Goal: Task Accomplishment & Management: Use online tool/utility

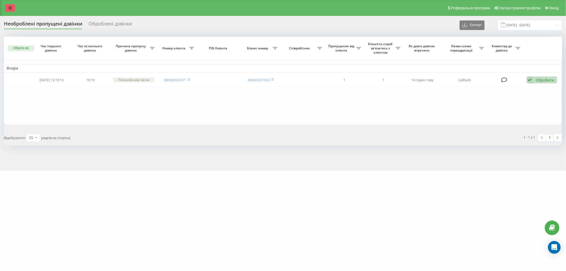
click at [11, 7] on icon at bounding box center [9, 8] width 3 height 4
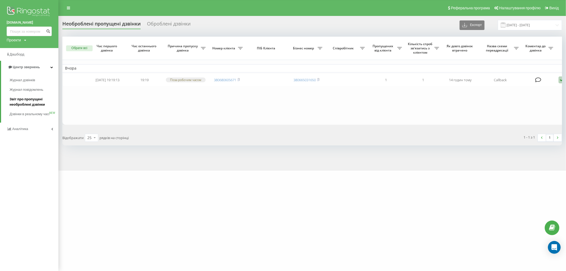
click at [30, 99] on span "Звіт про пропущені необроблені дзвінки" at bounding box center [33, 102] width 46 height 11
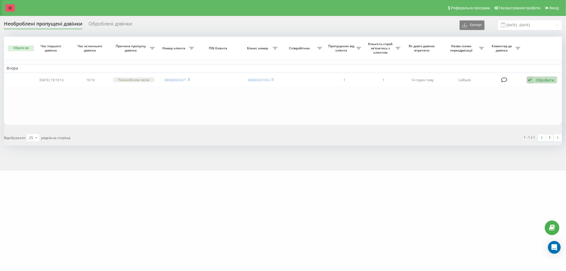
click at [13, 7] on link at bounding box center [10, 7] width 10 height 7
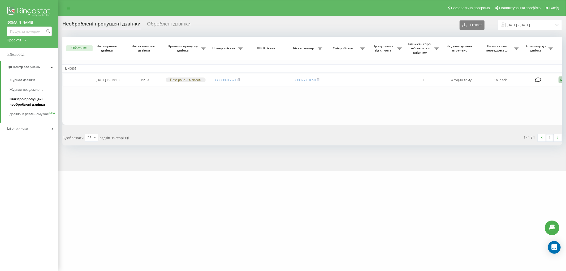
click at [18, 105] on span "Звіт про пропущені необроблені дзвінки" at bounding box center [33, 102] width 46 height 11
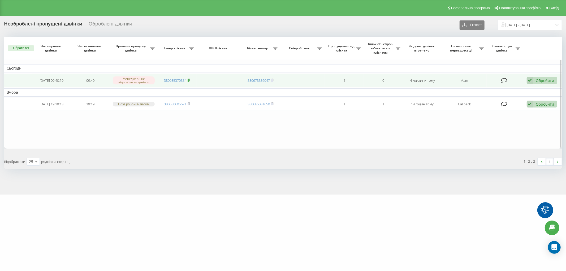
click at [189, 80] on rect at bounding box center [188, 80] width 2 height 2
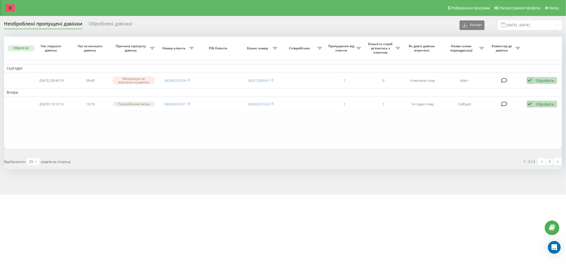
click at [9, 5] on link at bounding box center [10, 7] width 10 height 7
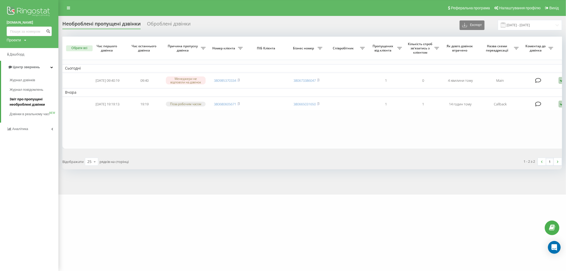
click at [38, 99] on span "Звіт про пропущені необроблені дзвінки" at bounding box center [33, 102] width 46 height 11
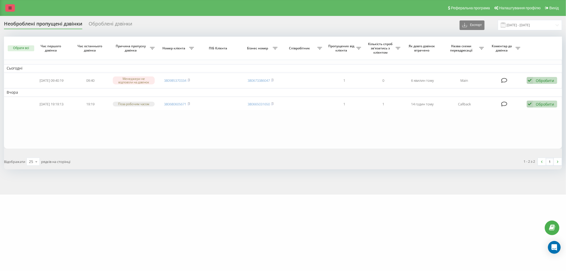
click at [7, 7] on link at bounding box center [10, 7] width 10 height 7
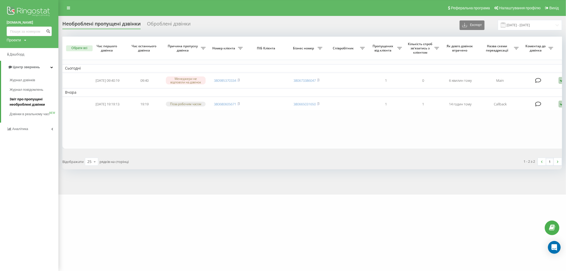
click at [33, 104] on span "Звіт про пропущені необроблені дзвінки" at bounding box center [33, 102] width 46 height 11
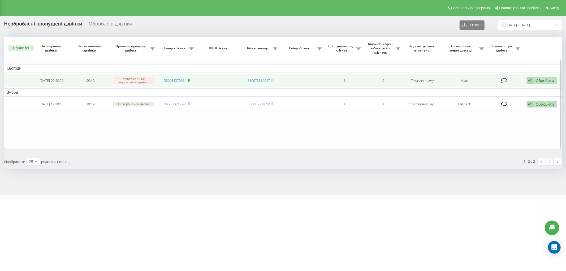
click at [189, 80] on rect at bounding box center [188, 80] width 2 height 2
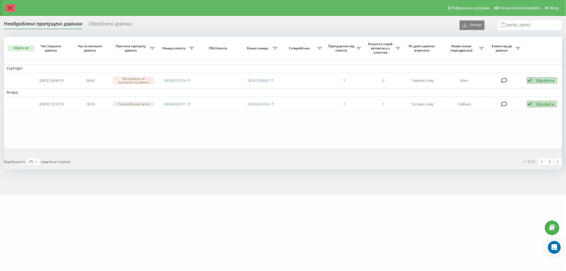
click at [12, 6] on link at bounding box center [10, 7] width 10 height 7
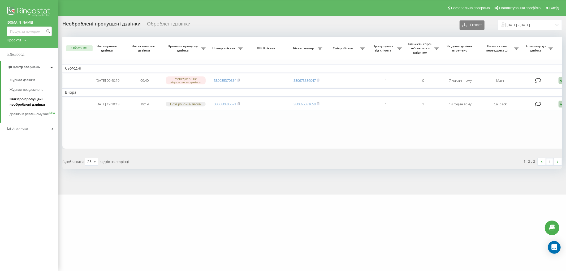
click at [33, 105] on span "Звіт про пропущені необроблені дзвінки" at bounding box center [33, 102] width 46 height 11
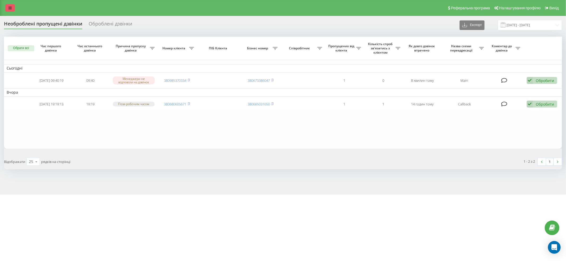
click at [12, 4] on link at bounding box center [10, 7] width 10 height 7
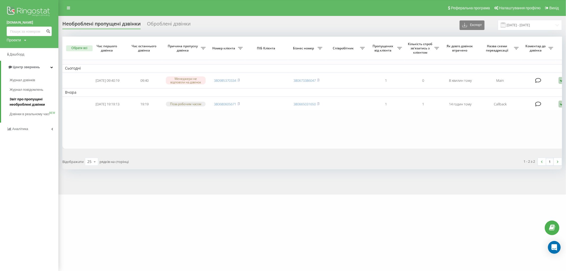
click at [26, 100] on span "Звіт про пропущені необроблені дзвінки" at bounding box center [33, 102] width 46 height 11
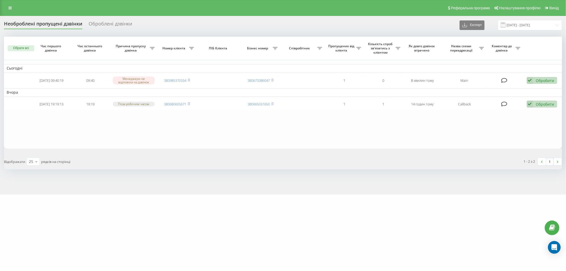
click at [111, 23] on div "Оброблені дзвінки" at bounding box center [110, 25] width 43 height 8
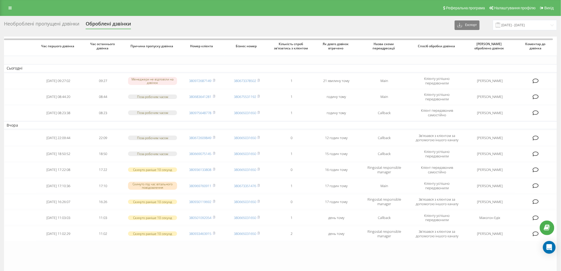
click at [42, 28] on div "Необроблені пропущені дзвінки" at bounding box center [41, 25] width 75 height 8
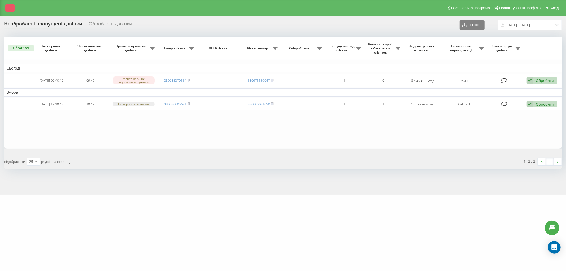
click at [10, 4] on link at bounding box center [10, 7] width 10 height 7
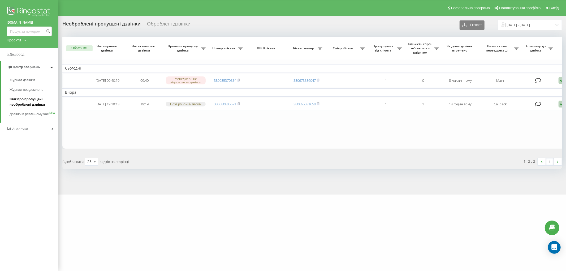
click at [20, 105] on span "Звіт про пропущені необроблені дзвінки" at bounding box center [33, 102] width 46 height 11
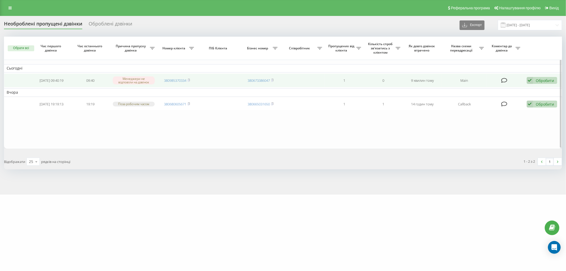
click at [529, 79] on icon at bounding box center [529, 80] width 6 height 7
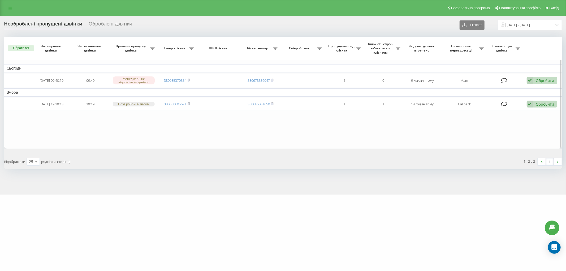
click at [415, 118] on table "Сьогодні 2025-08-22 09:40:19 09:40 Менеджери не відповіли на дзвінок 3809853703…" at bounding box center [283, 93] width 558 height 112
click at [9, 8] on icon at bounding box center [9, 8] width 3 height 4
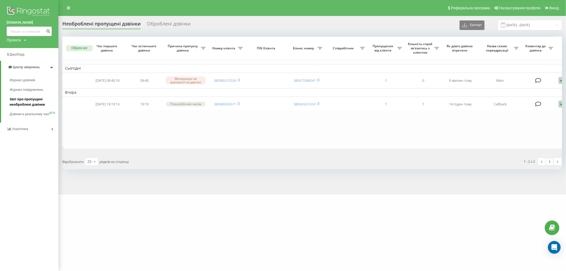
click at [32, 103] on span "Звіт про пропущені необроблені дзвінки" at bounding box center [33, 102] width 46 height 11
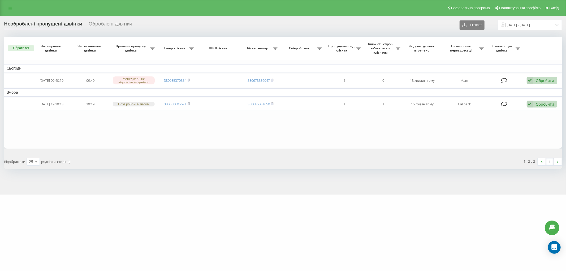
click at [102, 22] on div "Оброблені дзвінки" at bounding box center [110, 25] width 43 height 8
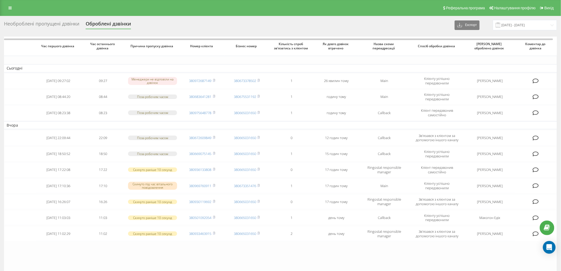
click at [52, 22] on div "Необроблені пропущені дзвінки" at bounding box center [41, 25] width 75 height 8
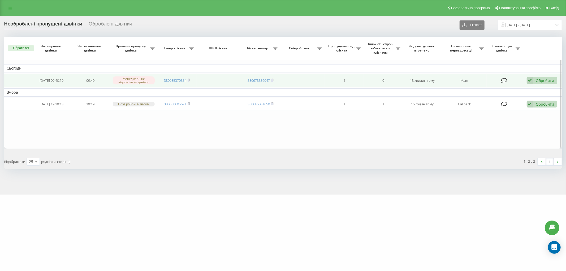
click at [532, 80] on div "Обробити Не вдалося зв'язатися Зв'язався з клієнтом за допомогою іншого каналу …" at bounding box center [541, 80] width 30 height 7
click at [189, 80] on rect at bounding box center [188, 80] width 2 height 2
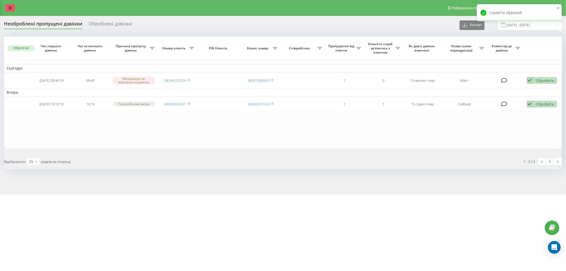
click at [7, 6] on link at bounding box center [10, 7] width 10 height 7
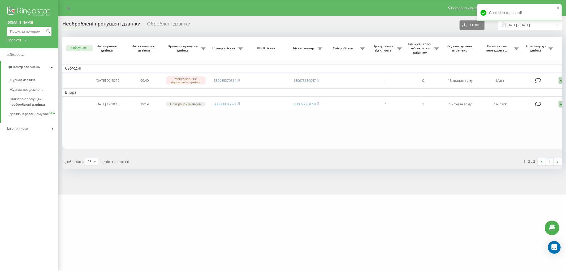
click at [18, 32] on input at bounding box center [29, 32] width 45 height 10
paste input "380985370334"
type input "380985370334"
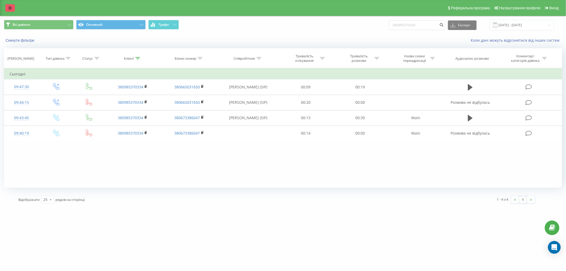
click at [11, 8] on icon at bounding box center [9, 8] width 3 height 4
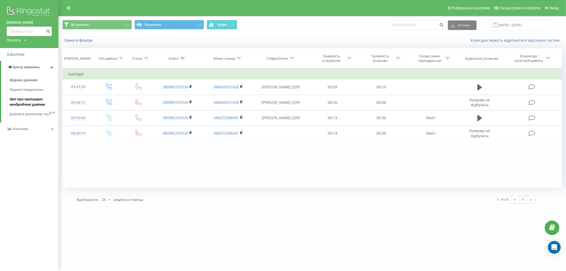
click at [31, 100] on span "Звіт про пропущені необроблені дзвінки" at bounding box center [33, 102] width 46 height 11
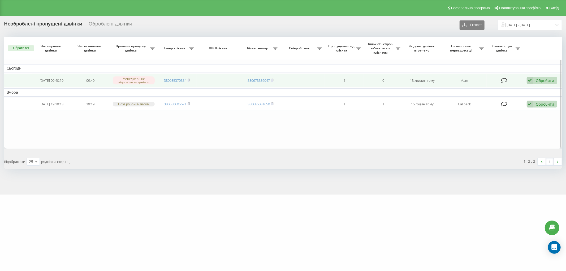
click at [502, 81] on icon at bounding box center [504, 80] width 6 height 5
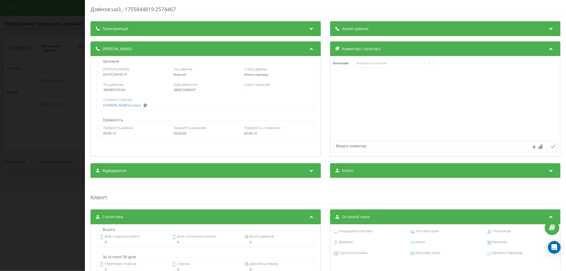
click at [42, 62] on div "Дзвінок : ua3_-1755844819.2574467 Транскрипція Для AI-аналізу майбутніх дзвінкі…" at bounding box center [283, 135] width 566 height 271
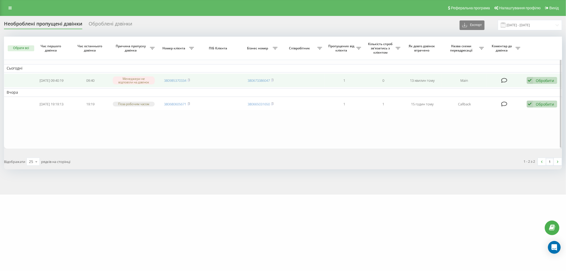
click at [533, 78] on div "Обробити Не вдалося зв'язатися Зв'язався з клієнтом за допомогою іншого каналу …" at bounding box center [541, 80] width 30 height 7
click at [498, 119] on div "Інший варіант" at bounding box center [506, 118] width 99 height 10
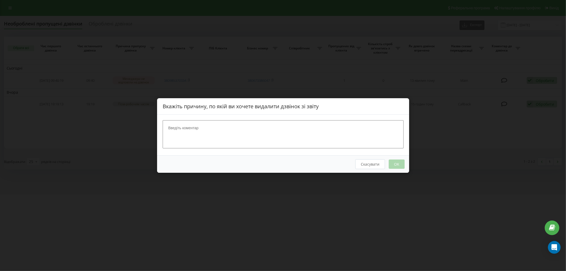
click at [361, 127] on textarea at bounding box center [283, 134] width 241 height 28
type textarea "g"
type textarea "Передзвонили"
click at [399, 166] on button "OK" at bounding box center [396, 163] width 16 height 9
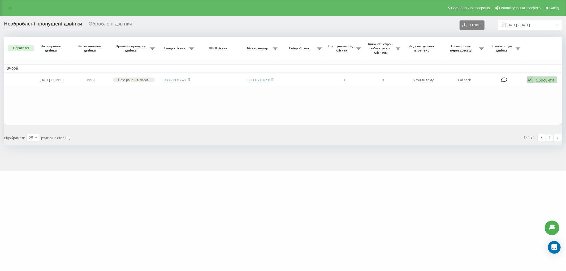
click at [15, 9] on div "Реферальна програма Налаштування профілю Вихід" at bounding box center [283, 8] width 566 height 16
click at [11, 7] on icon at bounding box center [9, 8] width 3 height 4
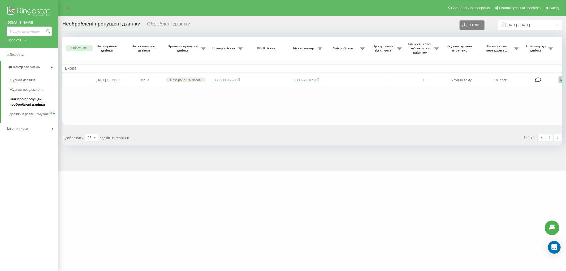
click at [11, 104] on span "Звіт про пропущені необроблені дзвінки" at bounding box center [33, 102] width 46 height 11
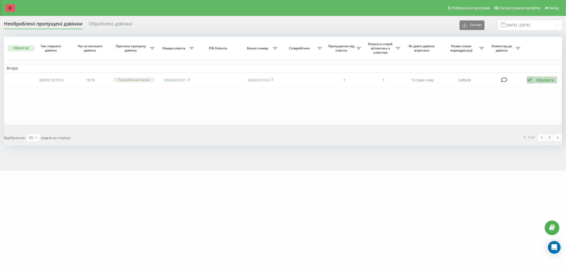
click at [10, 6] on icon at bounding box center [9, 8] width 3 height 4
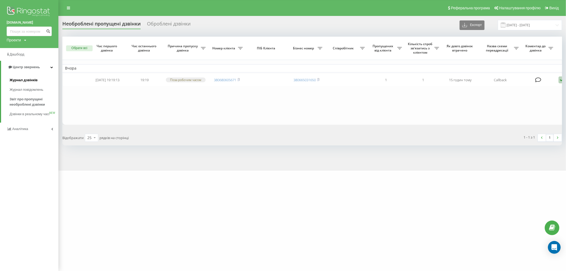
click at [29, 82] on span "Журнал дзвінків" at bounding box center [24, 79] width 28 height 5
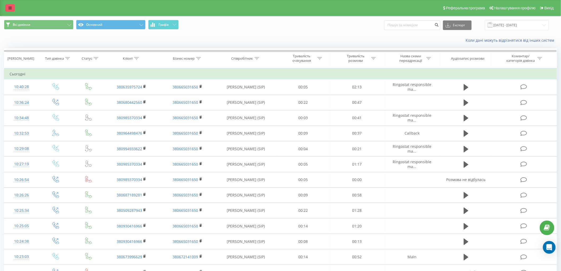
click at [7, 11] on link at bounding box center [10, 7] width 10 height 7
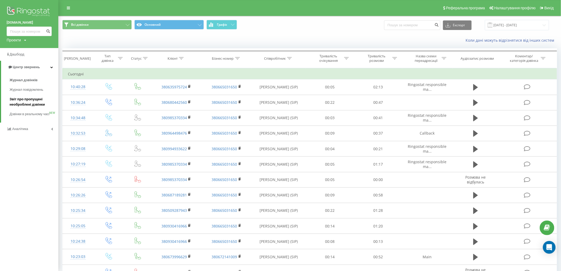
click at [36, 103] on span "Звіт про пропущені необроблені дзвінки" at bounding box center [33, 102] width 46 height 11
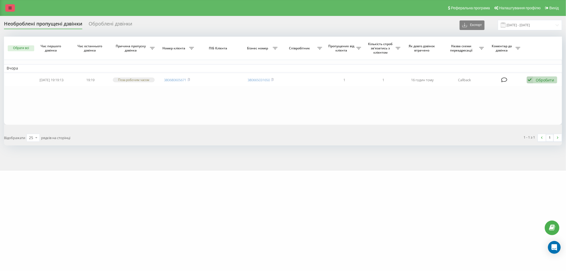
click at [6, 8] on link at bounding box center [10, 7] width 10 height 7
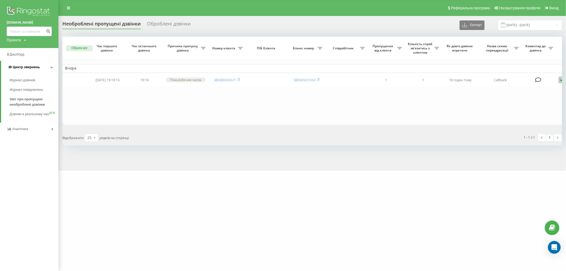
drag, startPoint x: 34, startPoint y: 99, endPoint x: 29, endPoint y: 71, distance: 28.9
click at [34, 99] on span "Звіт про пропущені необроблені дзвінки" at bounding box center [33, 102] width 46 height 11
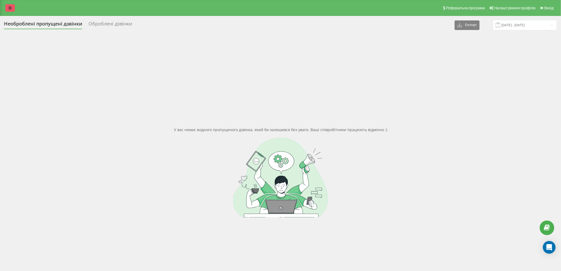
click at [10, 6] on link at bounding box center [10, 7] width 10 height 7
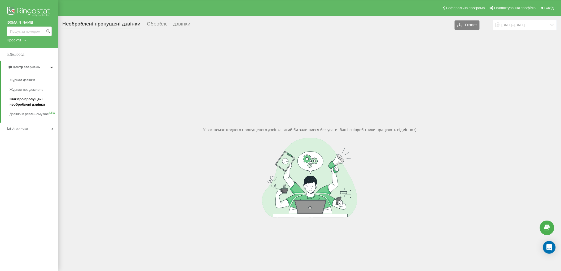
click at [27, 101] on span "Звіт про пропущені необроблені дзвінки" at bounding box center [33, 102] width 46 height 11
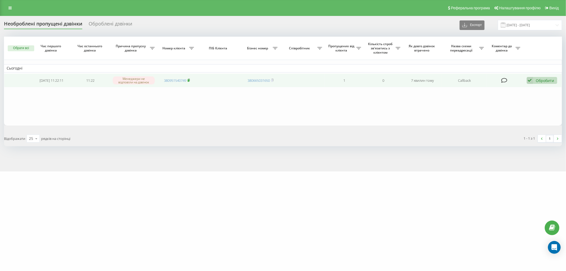
click at [189, 80] on rect at bounding box center [188, 80] width 2 height 2
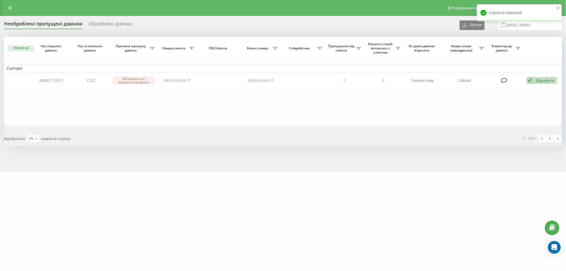
click at [25, 170] on div "Необроблені пропущені дзвінки Оброблені дзвінки Експорт .csv .xlsx 22.07.2025 -…" at bounding box center [283, 93] width 566 height 155
click at [7, 5] on link at bounding box center [10, 7] width 10 height 7
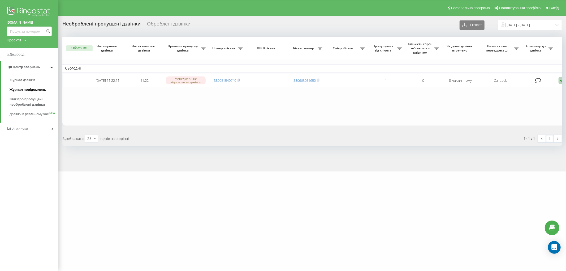
click at [33, 87] on link "Журнал повідомлень" at bounding box center [34, 90] width 49 height 10
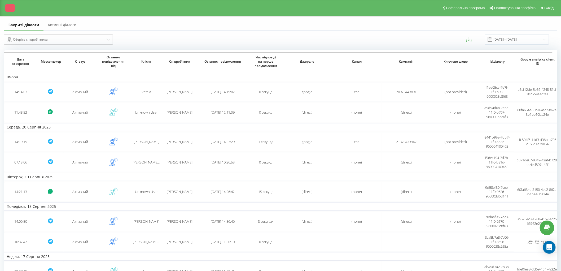
click at [8, 9] on icon at bounding box center [9, 8] width 3 height 4
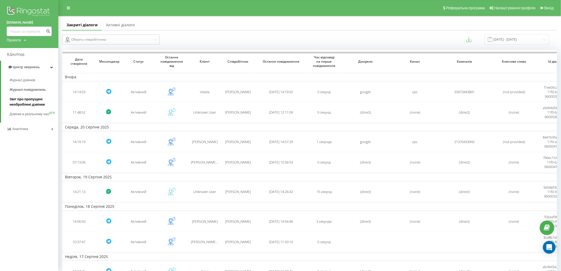
click at [32, 101] on span "Звіт про пропущені необроблені дзвінки" at bounding box center [33, 102] width 46 height 11
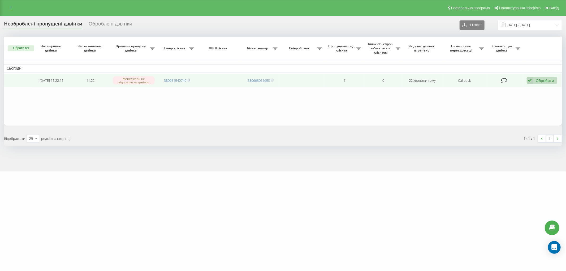
click at [187, 80] on span "380951540749" at bounding box center [177, 80] width 26 height 5
click at [189, 79] on rect at bounding box center [188, 80] width 2 height 2
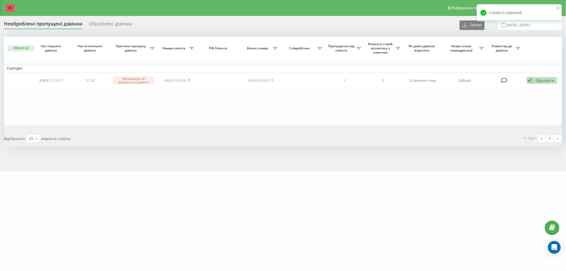
click at [10, 6] on icon at bounding box center [9, 8] width 3 height 4
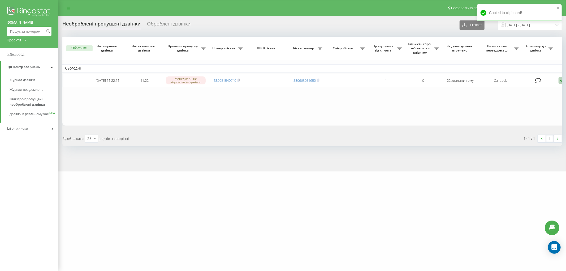
click at [25, 31] on input at bounding box center [29, 32] width 45 height 10
paste input "380951540749"
type input "380951540749"
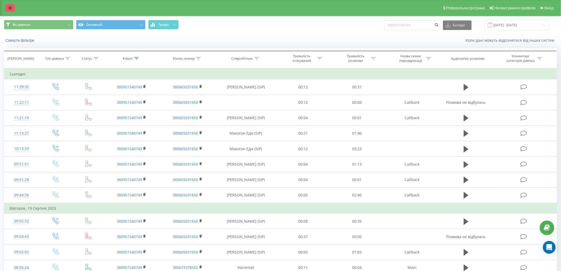
click at [11, 8] on icon at bounding box center [9, 8] width 3 height 4
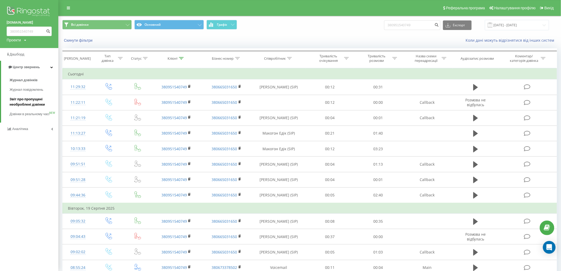
click at [32, 101] on span "Звіт про пропущені необроблені дзвінки" at bounding box center [33, 102] width 46 height 11
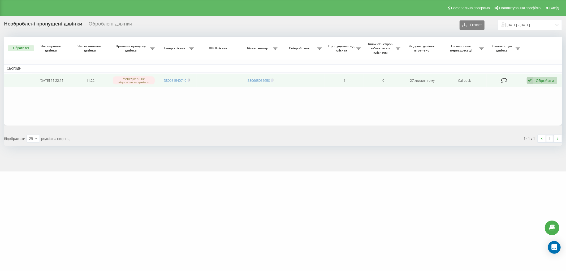
click at [532, 80] on icon at bounding box center [529, 80] width 6 height 7
click at [482, 116] on span "Інший варіант" at bounding box center [475, 117] width 27 height 5
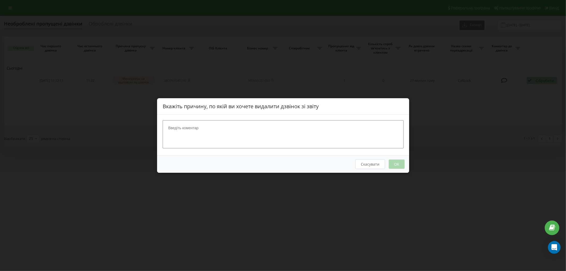
click at [178, 129] on textarea at bounding box center [283, 134] width 241 height 28
click at [174, 126] on textarea "віддвонили" at bounding box center [283, 134] width 241 height 28
click at [190, 132] on textarea "відзвонили" at bounding box center [283, 134] width 241 height 28
type textarea "відзвонили"
click at [390, 165] on button "OK" at bounding box center [396, 163] width 16 height 9
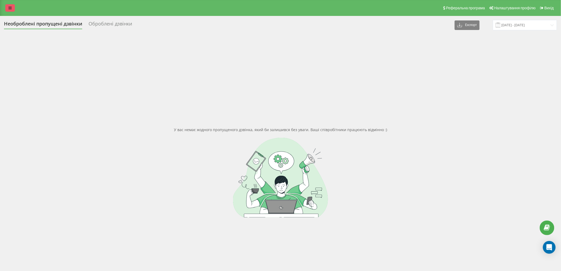
click at [12, 8] on link at bounding box center [10, 7] width 10 height 7
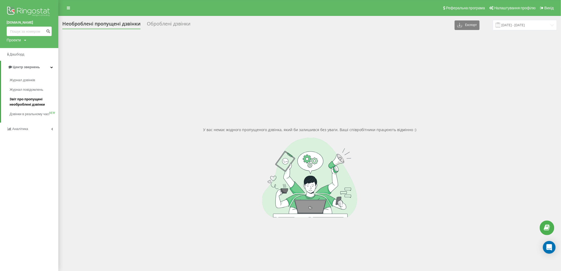
click at [19, 102] on span "Звіт про пропущені необроблені дзвінки" at bounding box center [33, 102] width 46 height 11
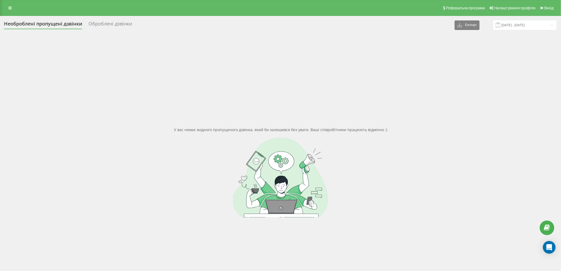
click at [5, 7] on div "Реферальна програма Налаштування профілю Вихід" at bounding box center [280, 8] width 561 height 16
click at [7, 7] on link at bounding box center [10, 7] width 10 height 7
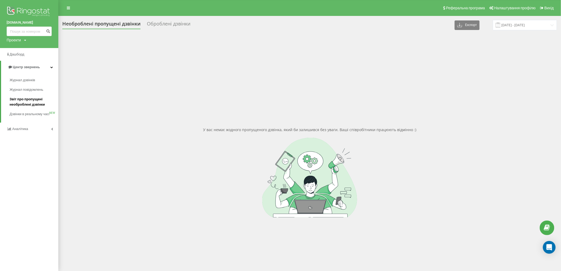
click at [27, 104] on span "Звіт про пропущені необроблені дзвінки" at bounding box center [33, 102] width 46 height 11
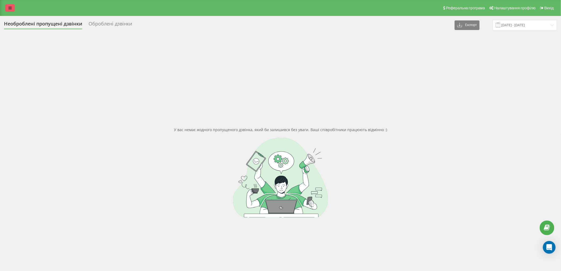
click at [11, 9] on icon at bounding box center [9, 8] width 3 height 4
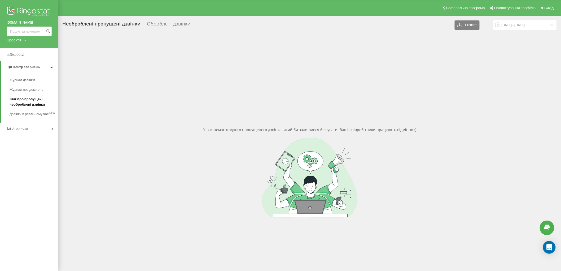
click at [25, 102] on span "Звіт про пропущені необроблені дзвінки" at bounding box center [33, 102] width 46 height 11
